Goal: Information Seeking & Learning: Learn about a topic

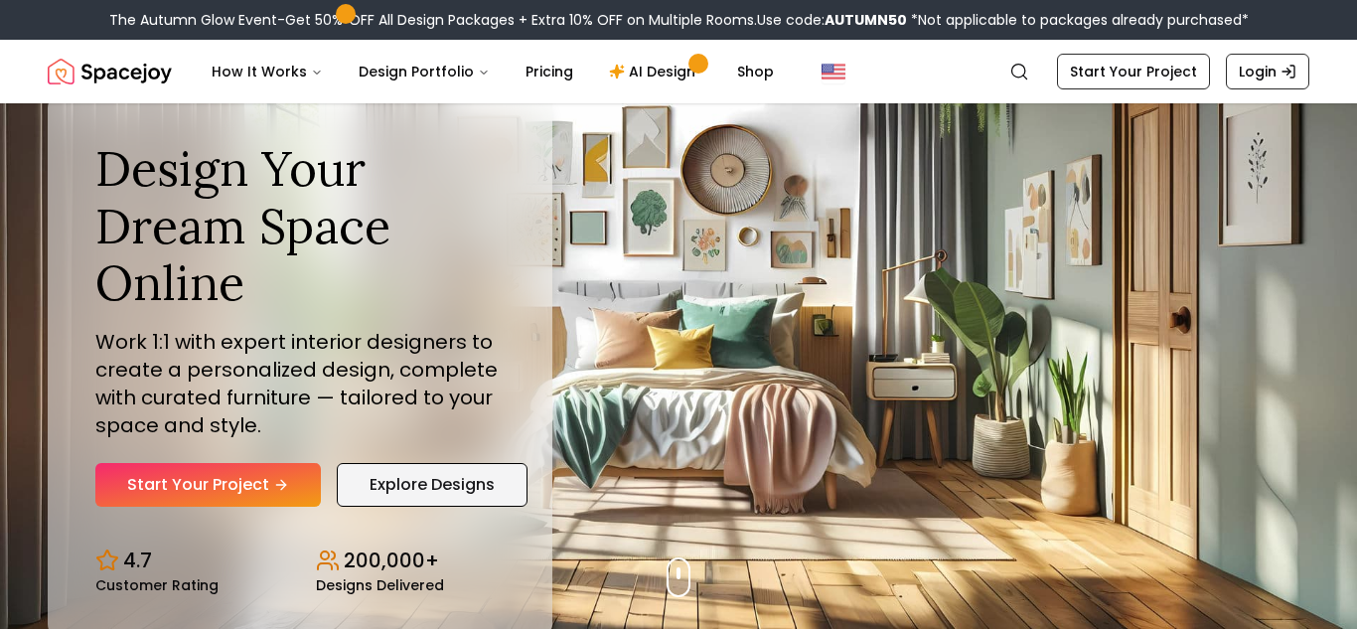
click at [444, 478] on link "Explore Designs" at bounding box center [432, 485] width 191 height 44
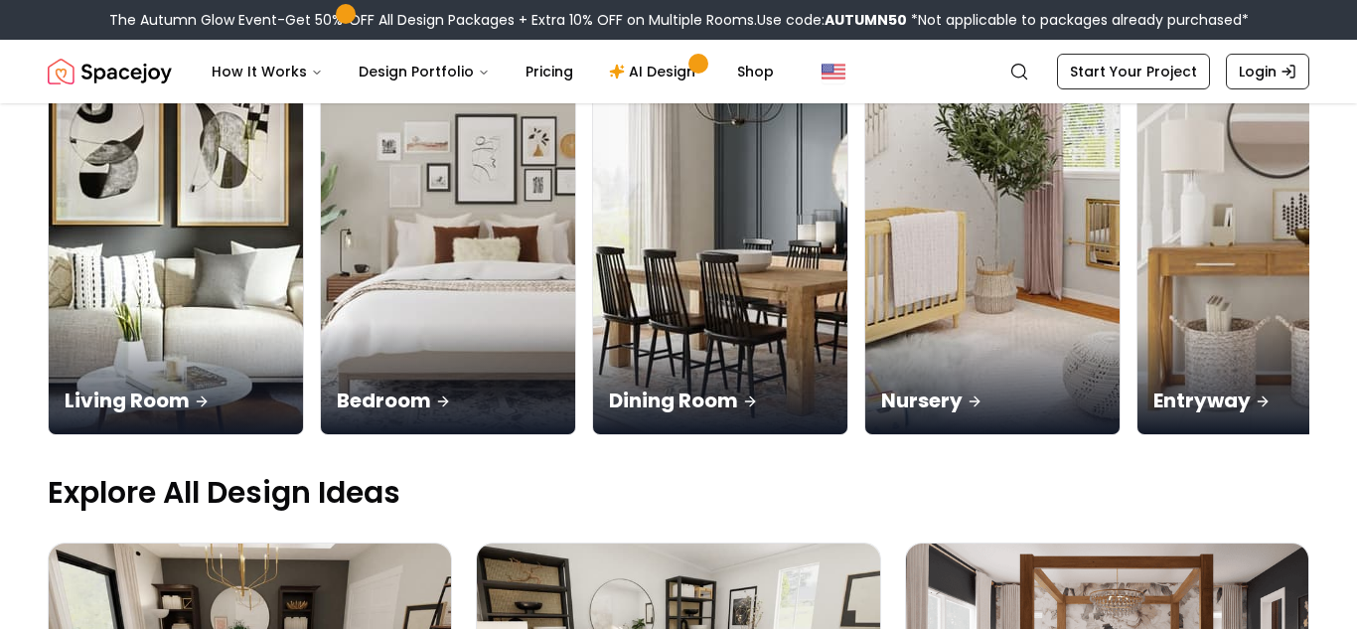
scroll to position [313, 0]
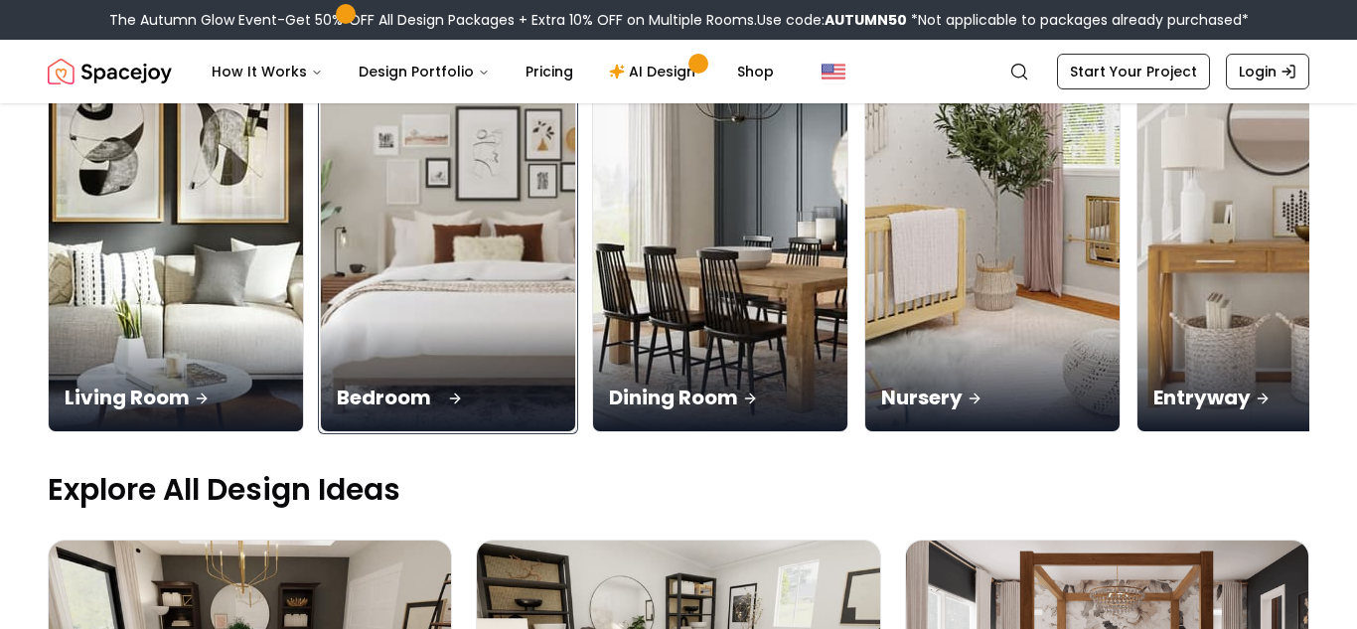
click at [441, 365] on div "Bedroom" at bounding box center [448, 375] width 254 height 111
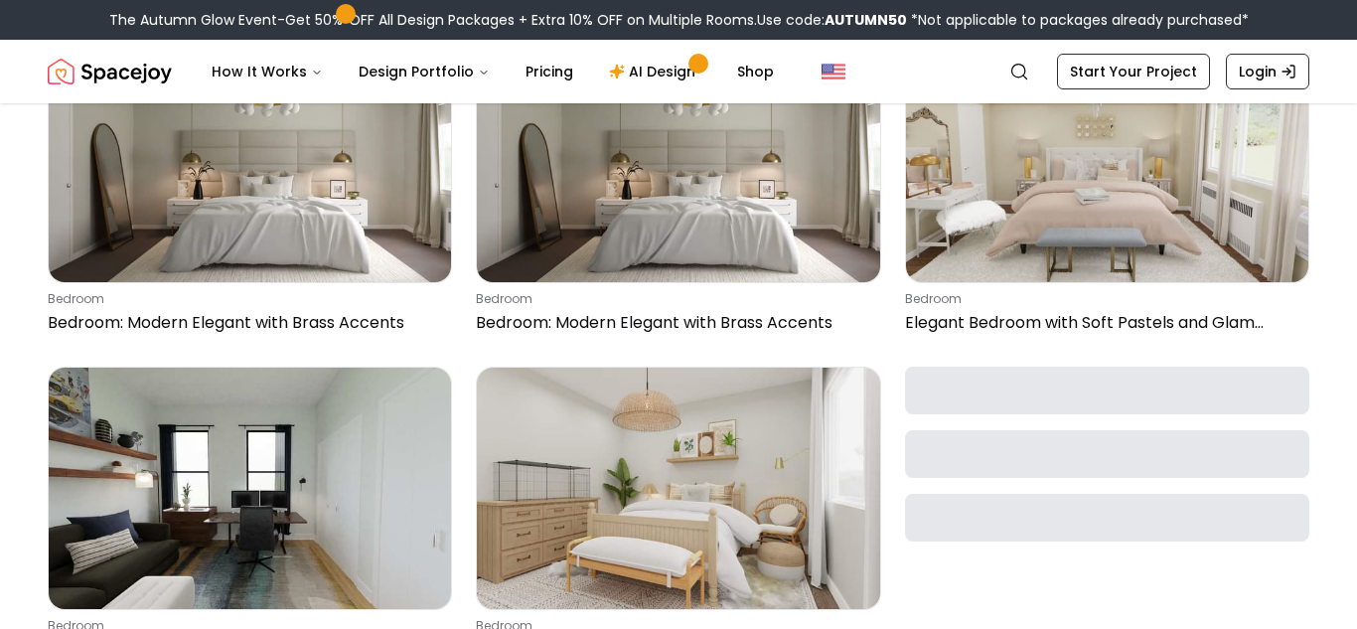
scroll to position [2532, 0]
